Goal: Task Accomplishment & Management: Manage account settings

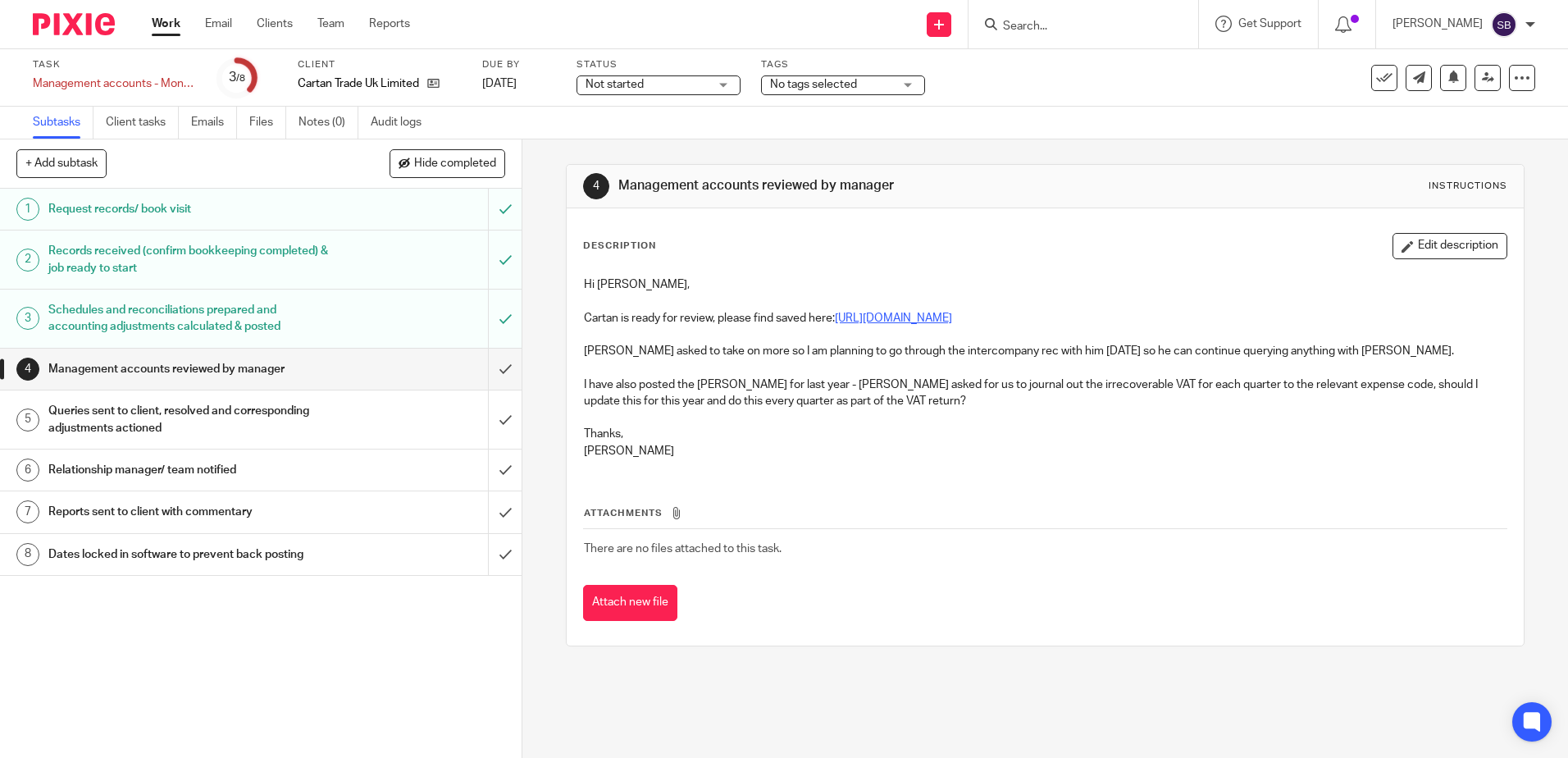
click at [919, 319] on link "[URL][DOMAIN_NAME]" at bounding box center [893, 318] width 117 height 12
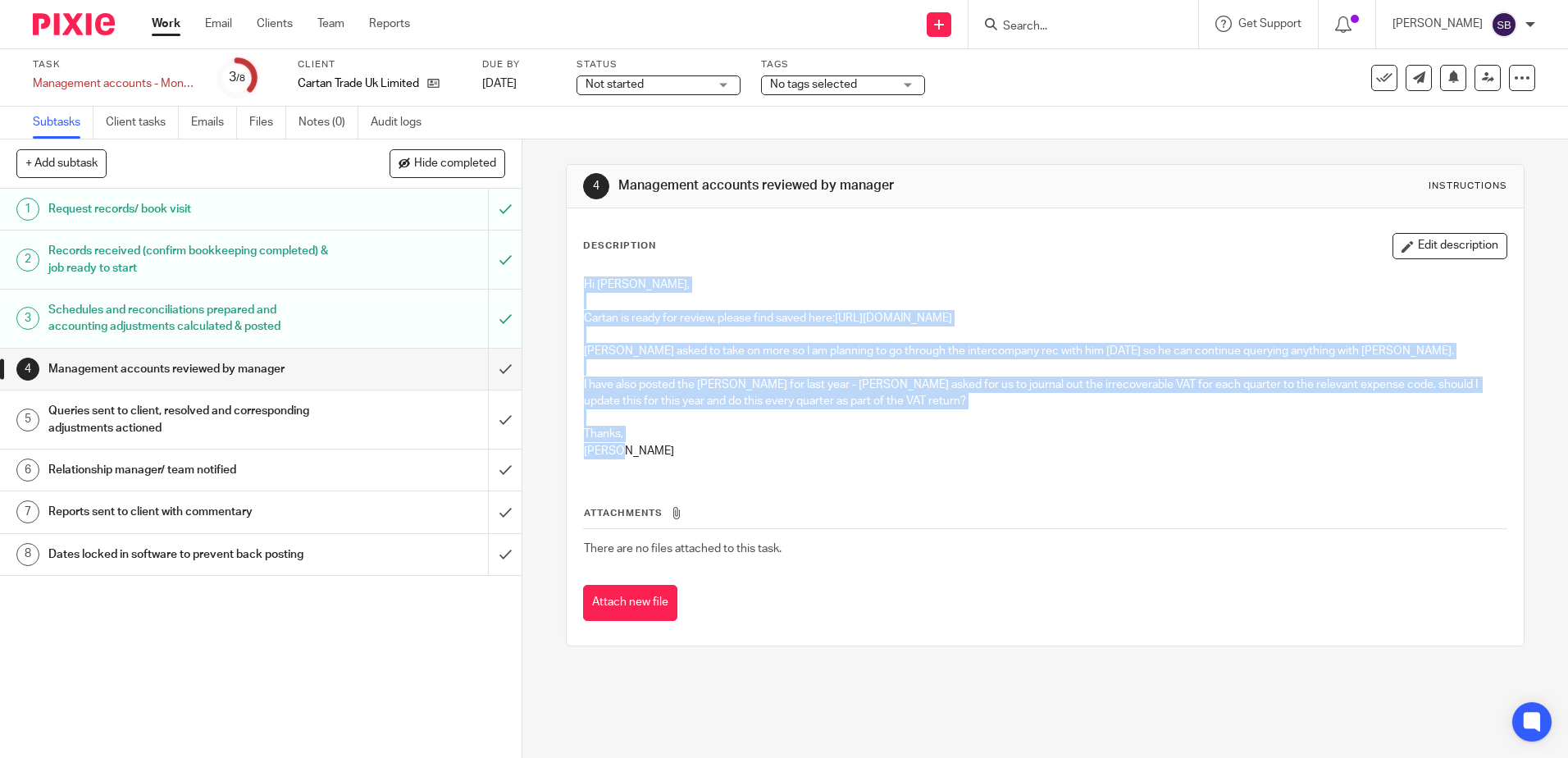
drag, startPoint x: 622, startPoint y: 451, endPoint x: 576, endPoint y: 286, distance: 171.3
click at [576, 286] on div "Hi Scott, Cartan is ready for review, please find saved here: https://cloudiman…" at bounding box center [1045, 370] width 938 height 203
copy div "Hi Scott, Cartan is ready for review, please find saved here: https://cloudiman…"
click at [483, 360] on input "submit" at bounding box center [260, 369] width 521 height 41
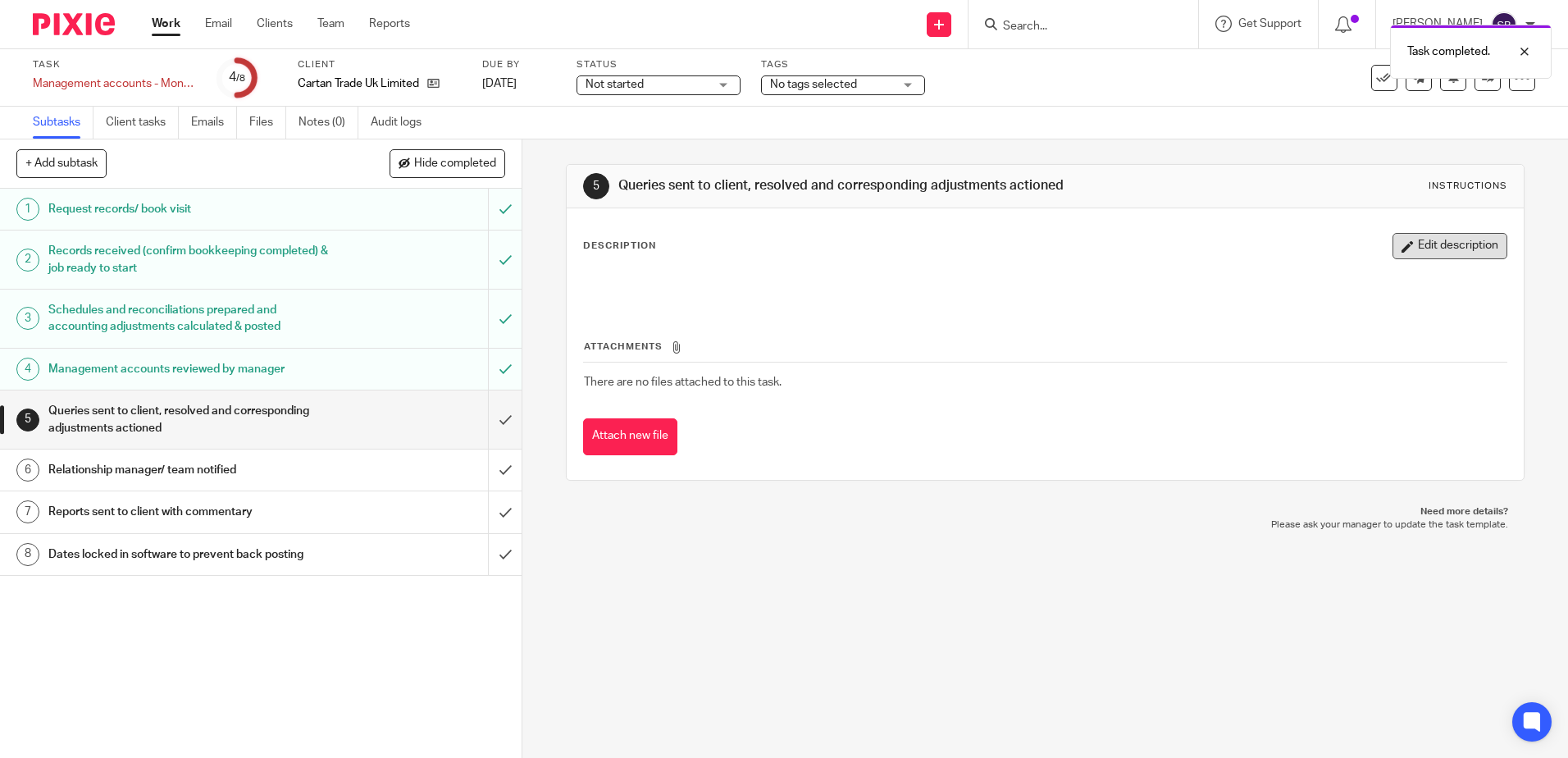
click at [1400, 249] on button "Edit description" at bounding box center [1450, 246] width 115 height 26
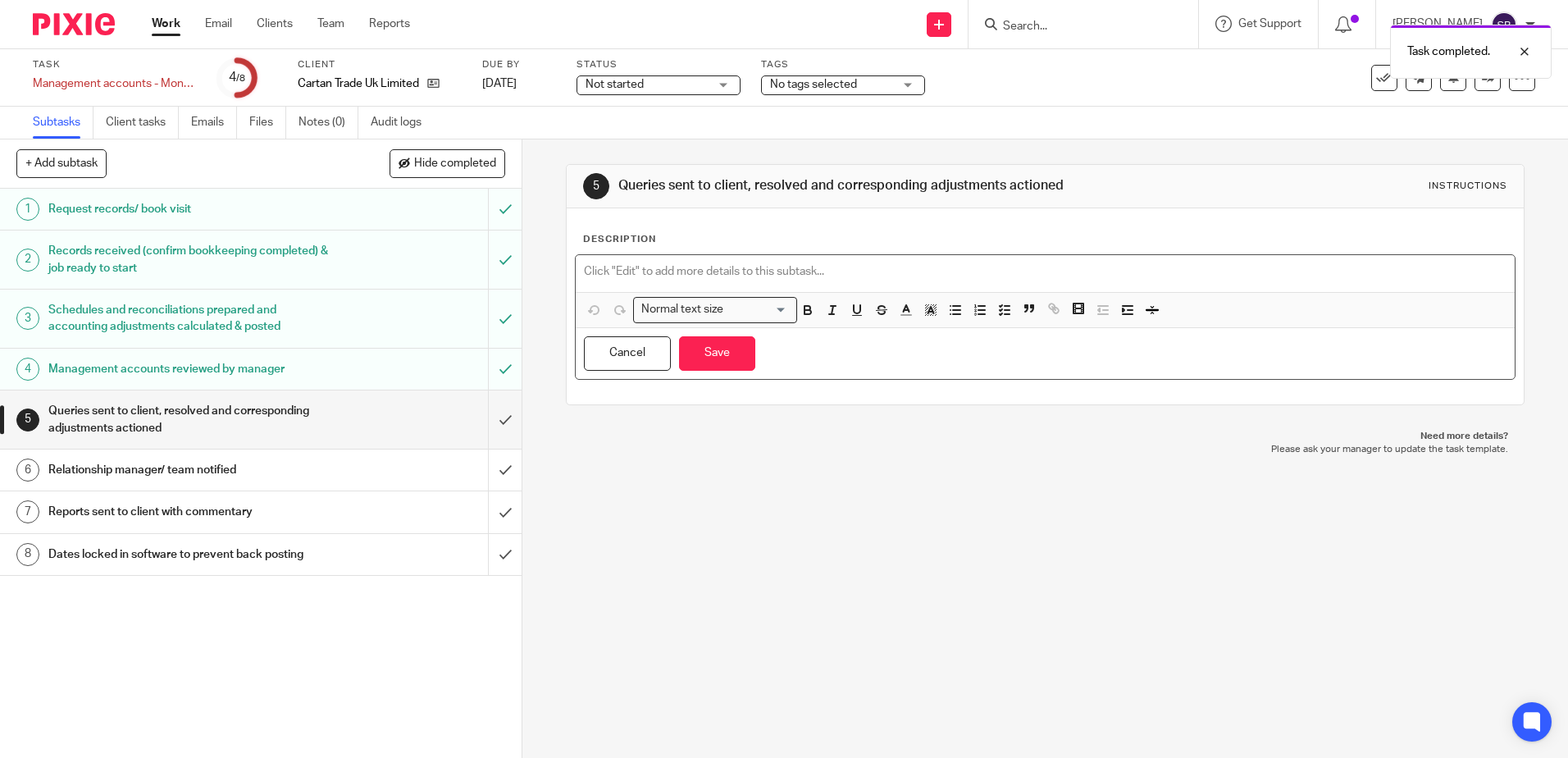
click at [679, 260] on div at bounding box center [1045, 273] width 938 height 37
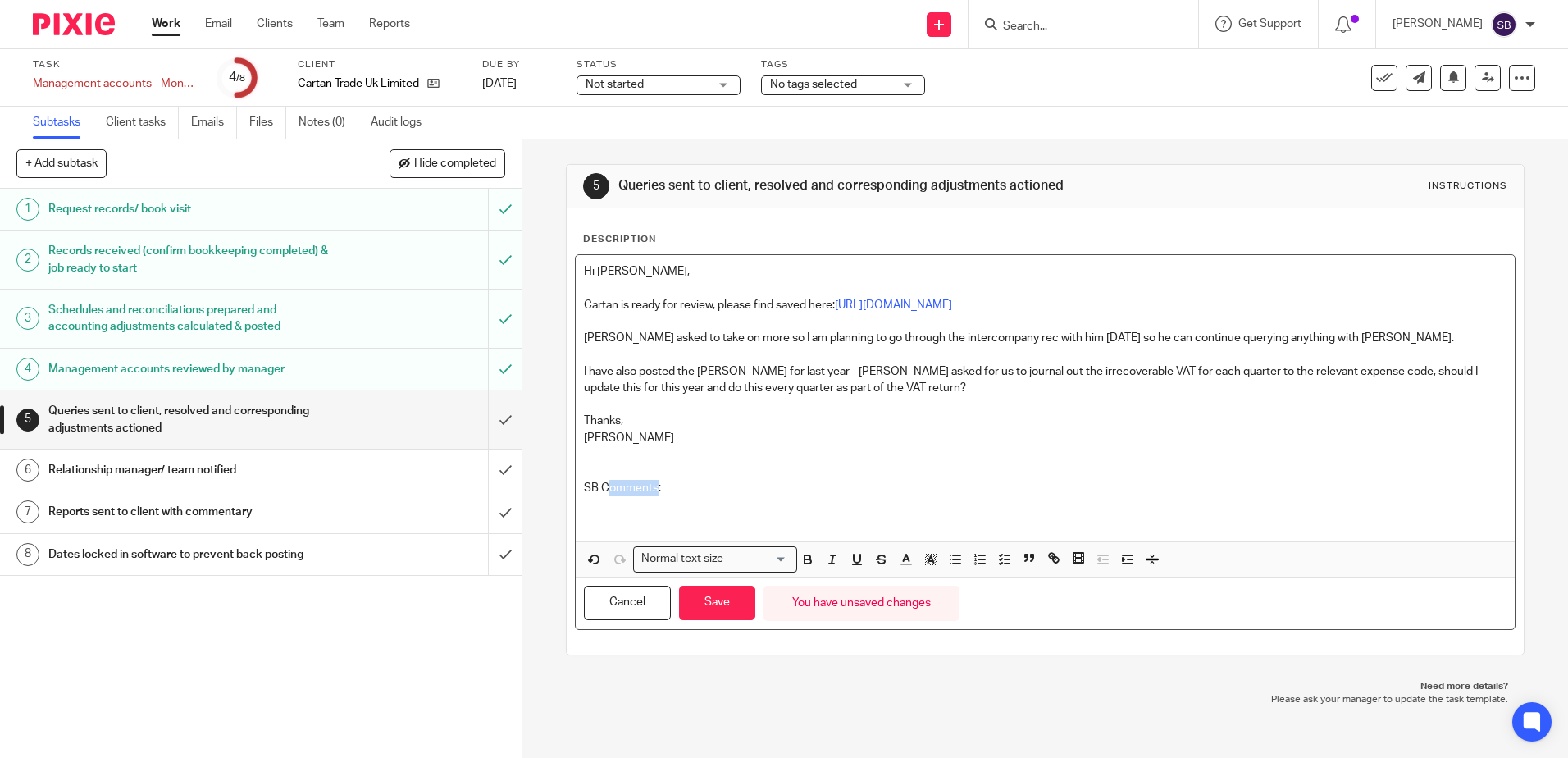
drag, startPoint x: 653, startPoint y: 489, endPoint x: 608, endPoint y: 489, distance: 45.0
click at [608, 489] on p "SB Comments:" at bounding box center [1045, 488] width 922 height 16
click at [657, 493] on p "SB Comments:" at bounding box center [1045, 488] width 922 height 16
drag, startPoint x: 659, startPoint y: 491, endPoint x: 568, endPoint y: 491, distance: 91.0
click at [568, 491] on div "Description Hi [PERSON_NAME], [PERSON_NAME] is ready for review, please find sa…" at bounding box center [1045, 431] width 956 height 447
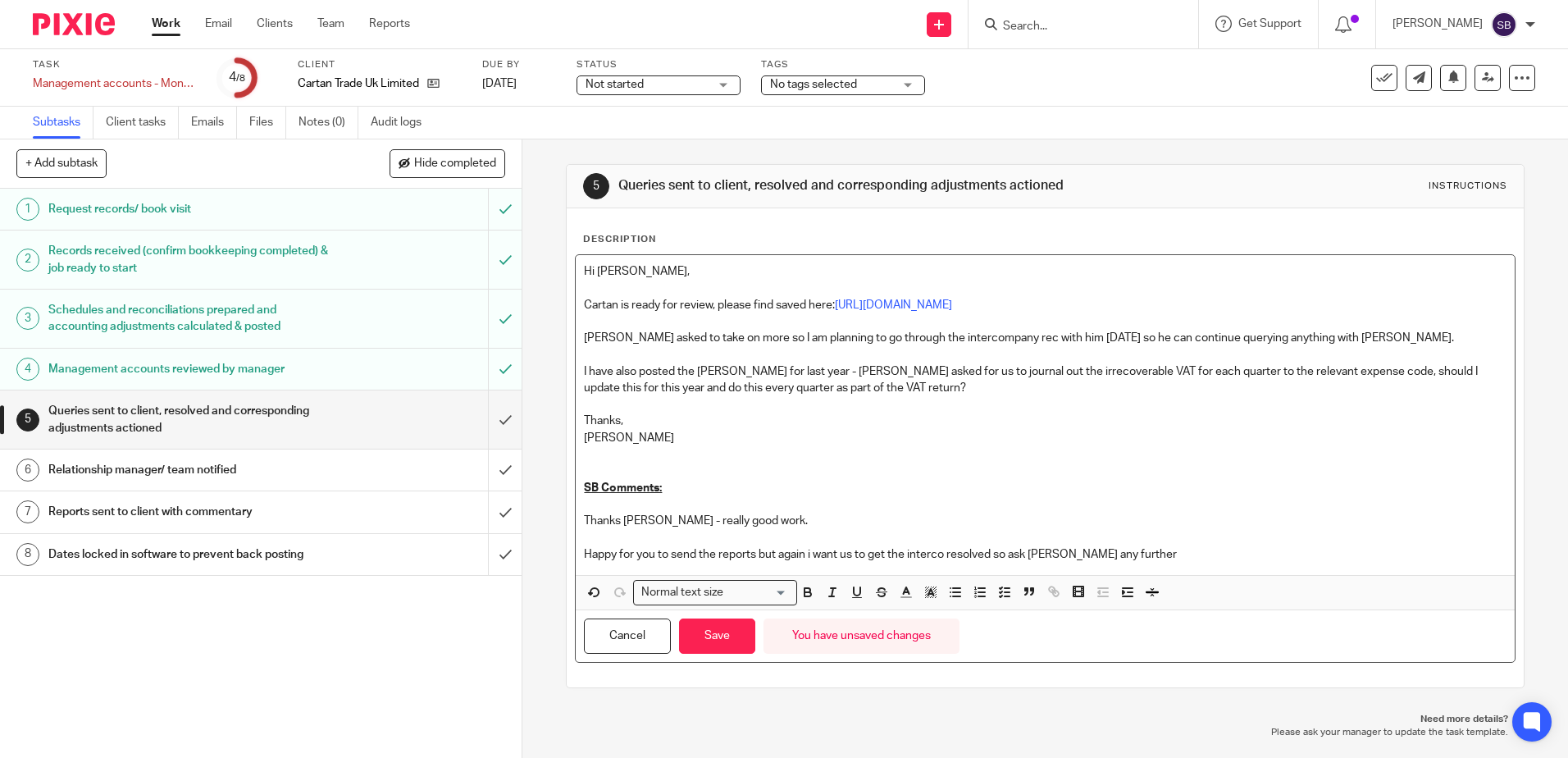
click at [807, 554] on p "Happy for you to send the reports but again i want us to get the interco resolv…" at bounding box center [1045, 555] width 922 height 16
click at [1008, 553] on p "Happy for you to send the reports but again i want us to get the interco resolv…" at bounding box center [1045, 555] width 922 height 16
click at [1235, 555] on p "Happy for you to send the reports but again i want us to get the interco resolv…" at bounding box center [1045, 555] width 922 height 16
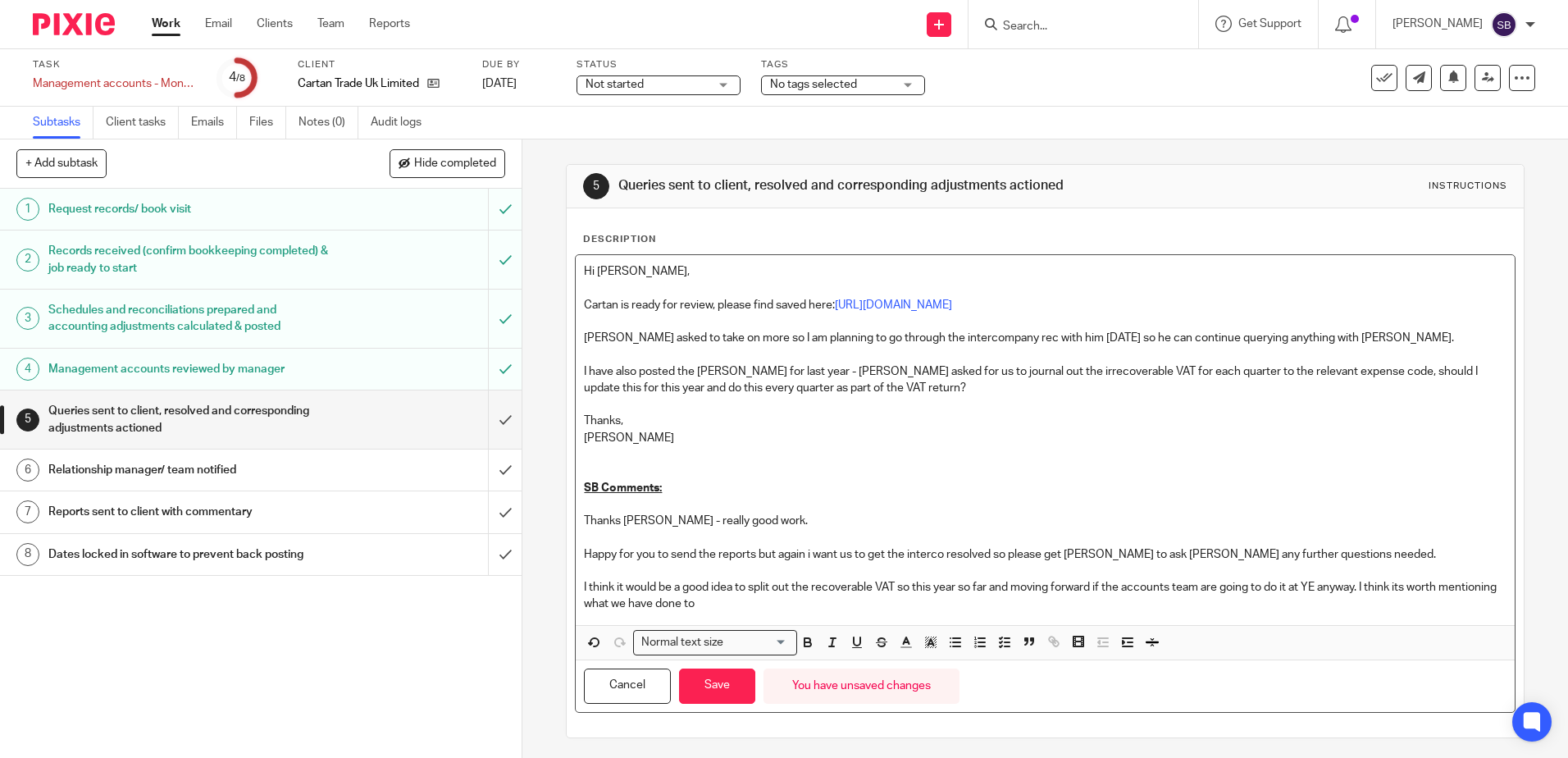
click at [767, 609] on p "I think it would be a good idea to split out the recoverable VAT so this year s…" at bounding box center [1045, 595] width 922 height 33
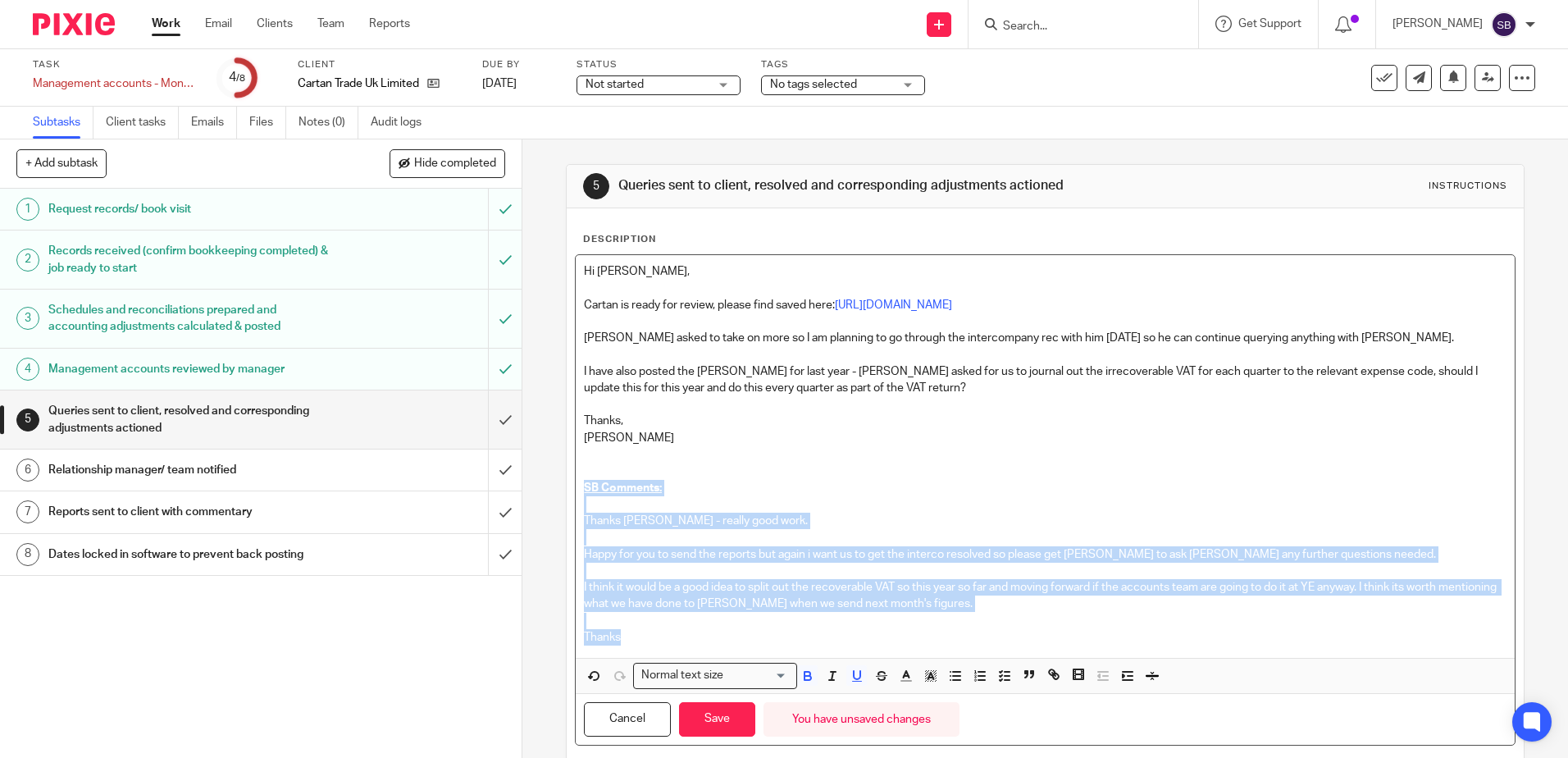
drag, startPoint x: 617, startPoint y: 633, endPoint x: 576, endPoint y: 486, distance: 152.6
click at [576, 486] on div "Hi [PERSON_NAME], [PERSON_NAME] is ready for review, please find saved here: [U…" at bounding box center [1045, 456] width 938 height 402
click at [805, 680] on icon "button" at bounding box center [807, 678] width 6 height 5
click at [906, 678] on icon "button" at bounding box center [906, 675] width 14 height 14
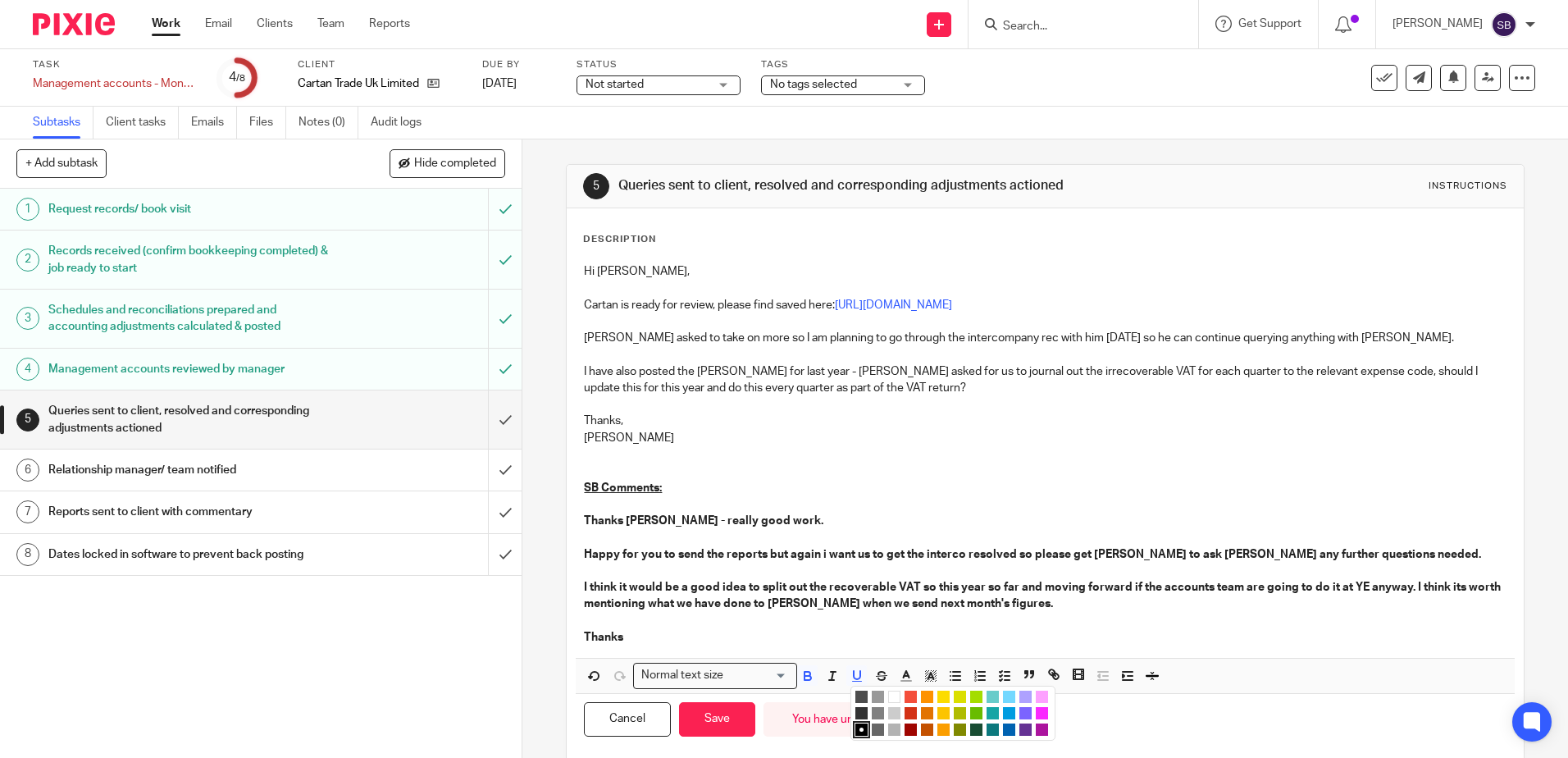
click at [1003, 715] on li "color:#009CE0" at bounding box center [1009, 713] width 13 height 13
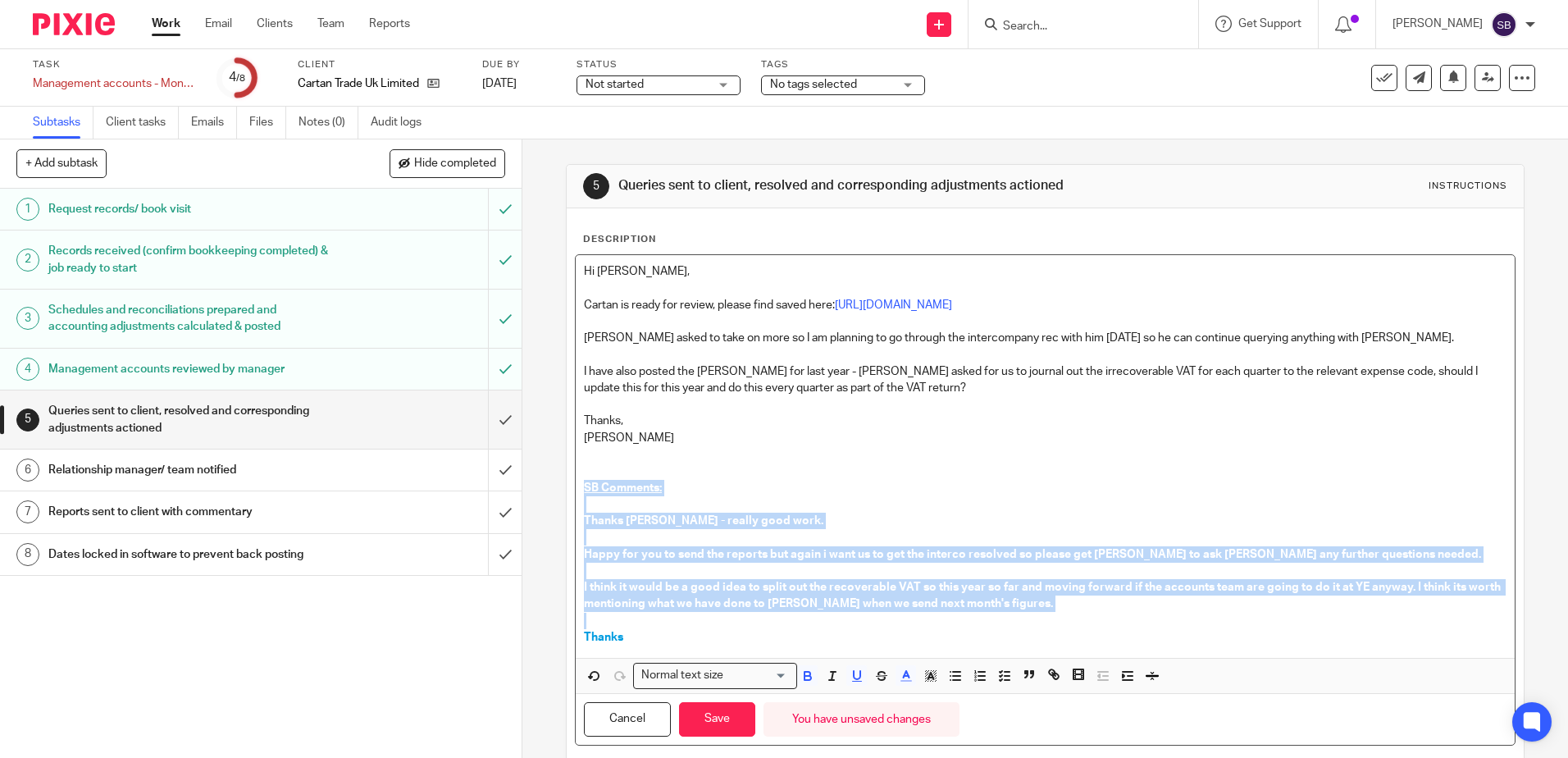
click at [960, 492] on p "SB Comments:" at bounding box center [1045, 488] width 922 height 16
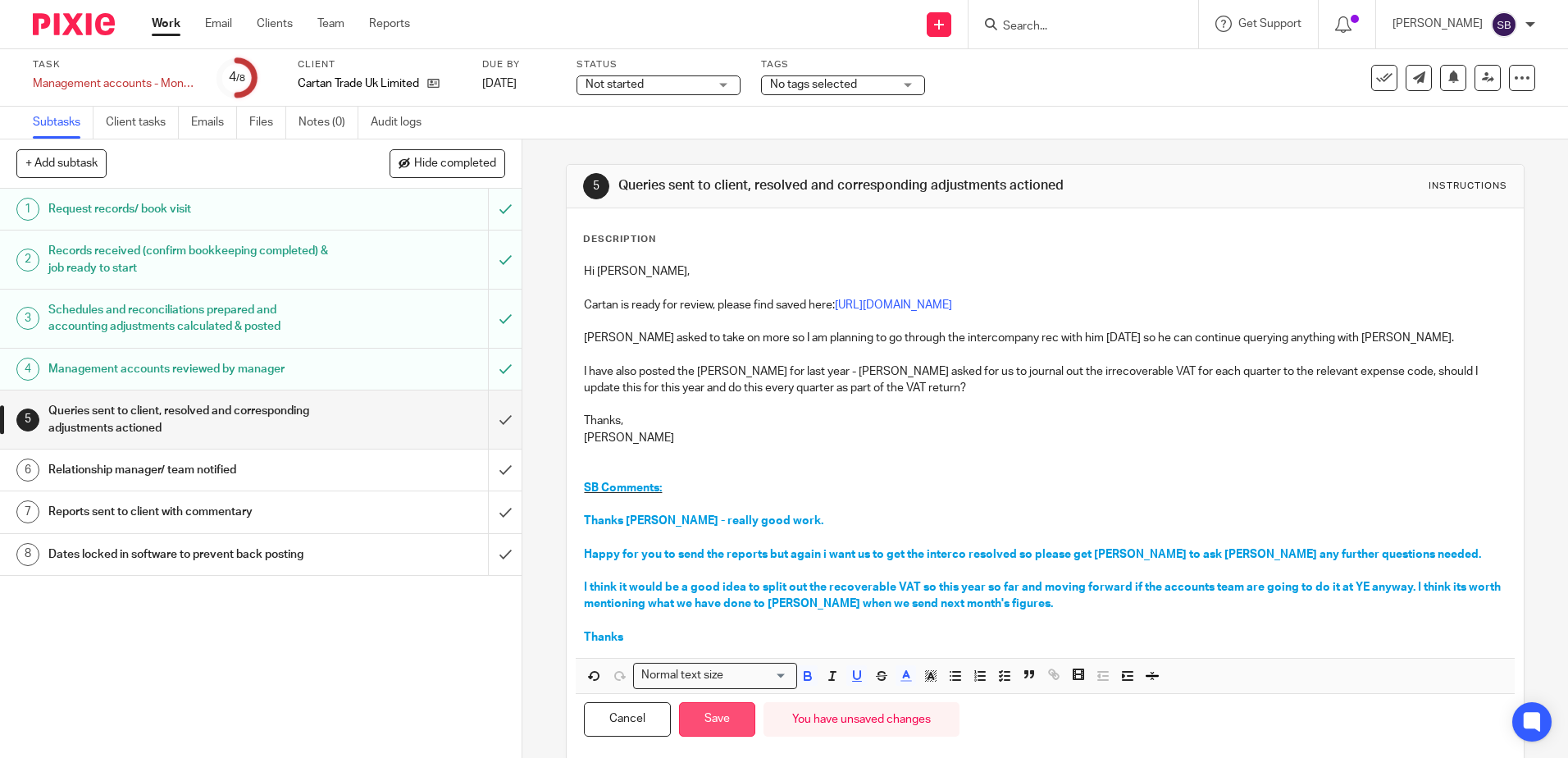
click at [720, 718] on button "Save" at bounding box center [716, 719] width 77 height 35
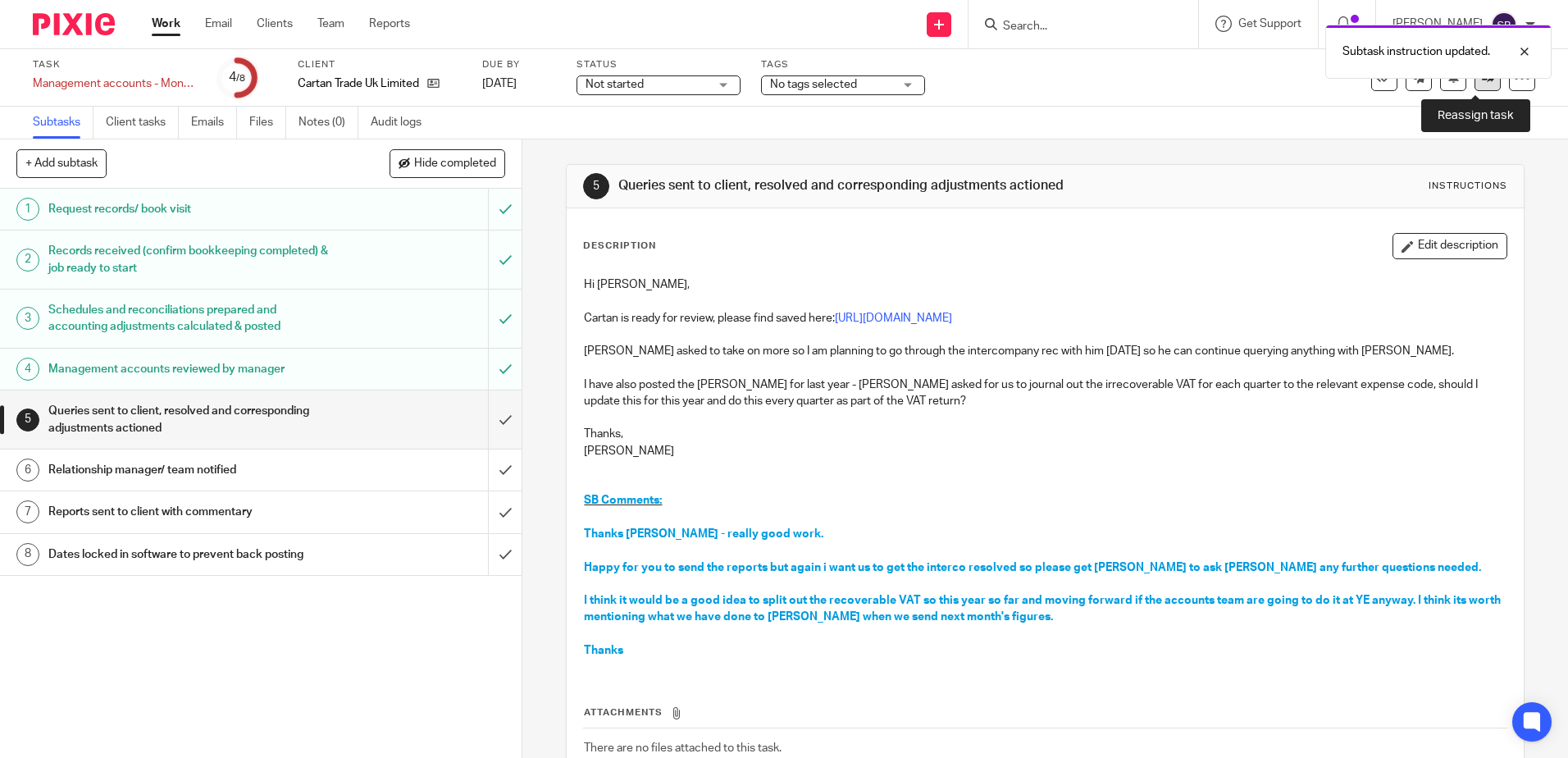
click at [1480, 85] on link at bounding box center [1487, 77] width 26 height 26
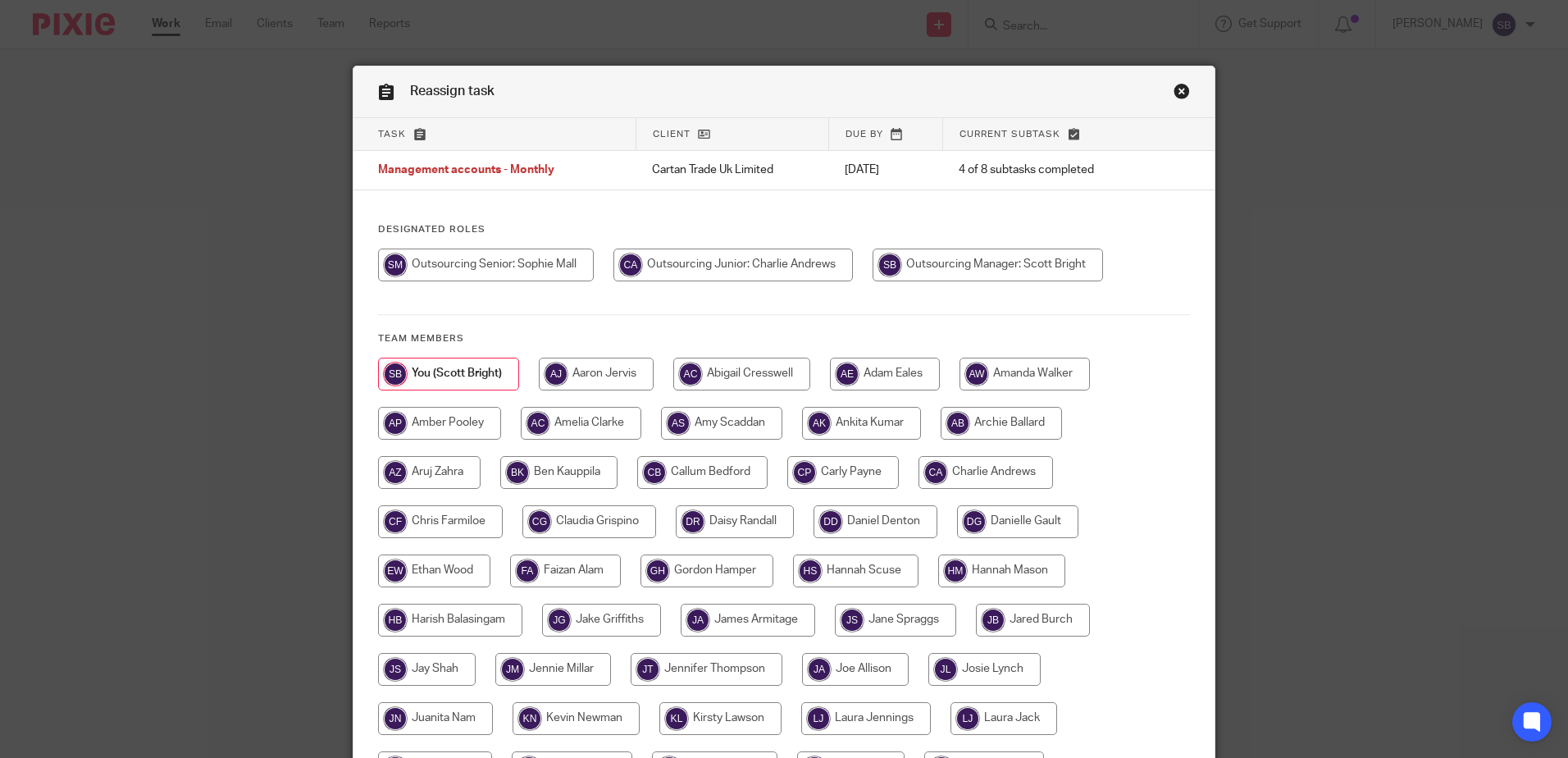
click at [561, 270] on input "radio" at bounding box center [486, 265] width 216 height 32
radio input "true"
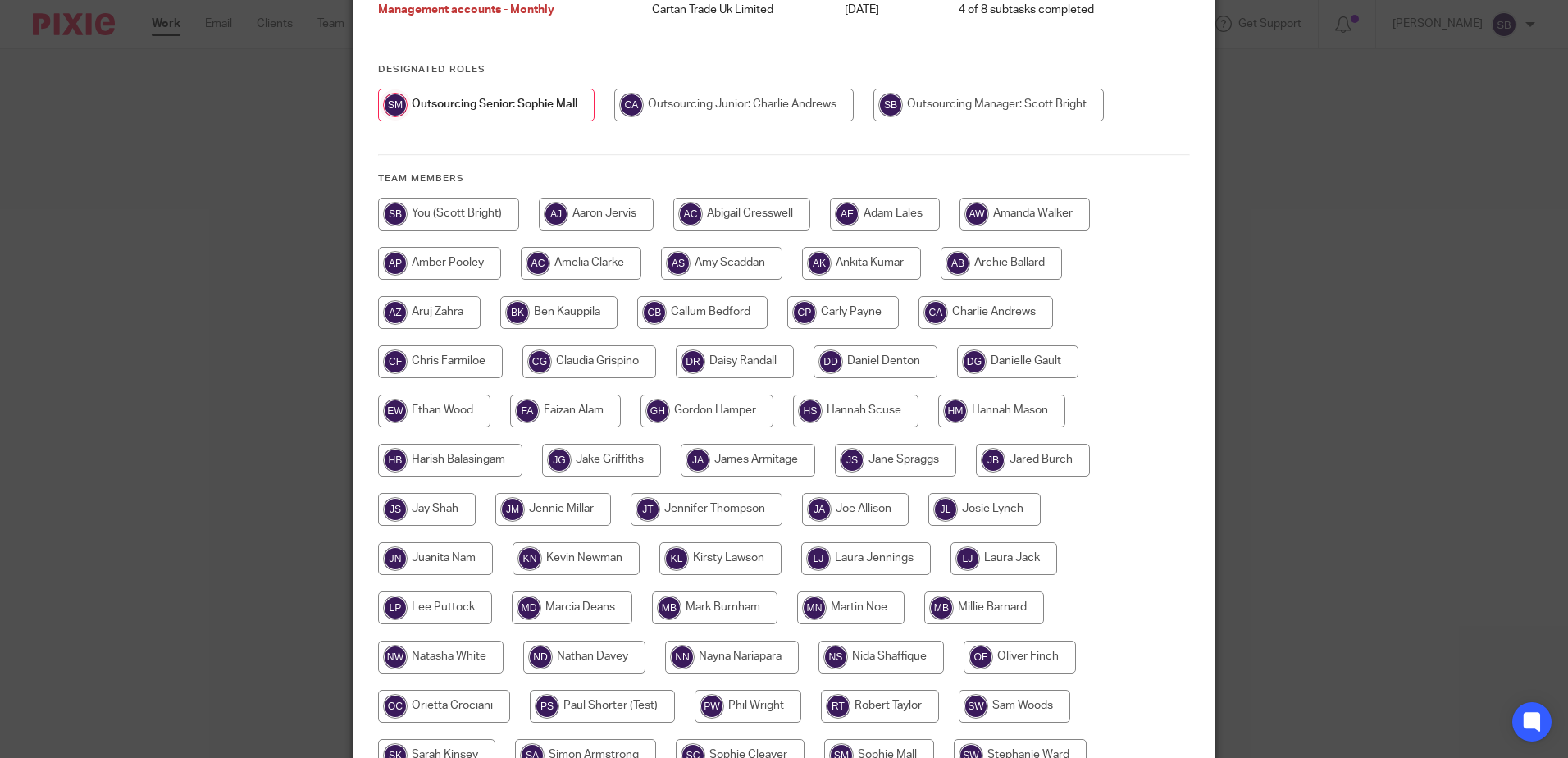
scroll to position [374, 0]
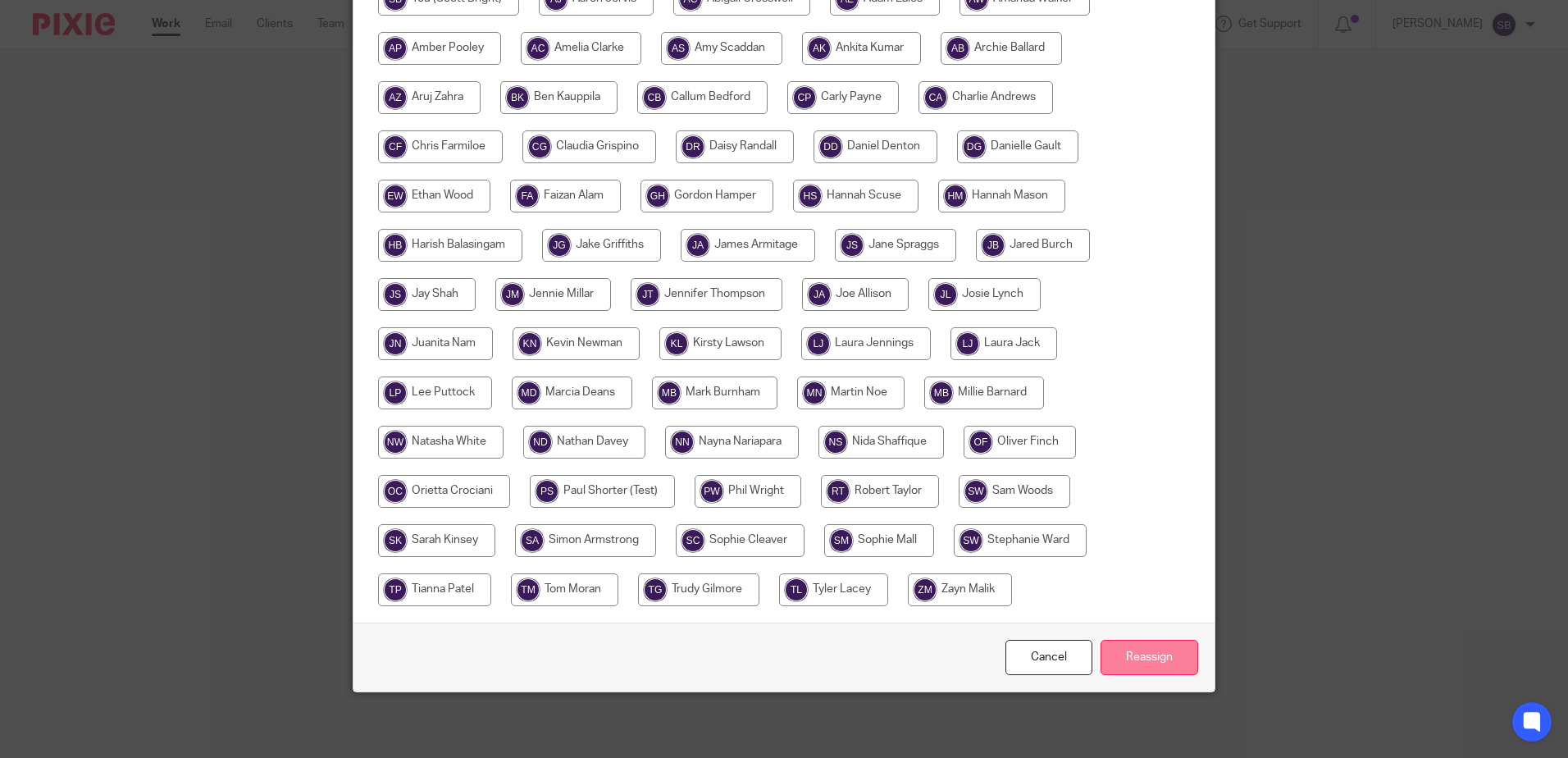
click at [1122, 663] on input "Reassign" at bounding box center [1149, 657] width 97 height 35
